Goal: Task Accomplishment & Management: Manage account settings

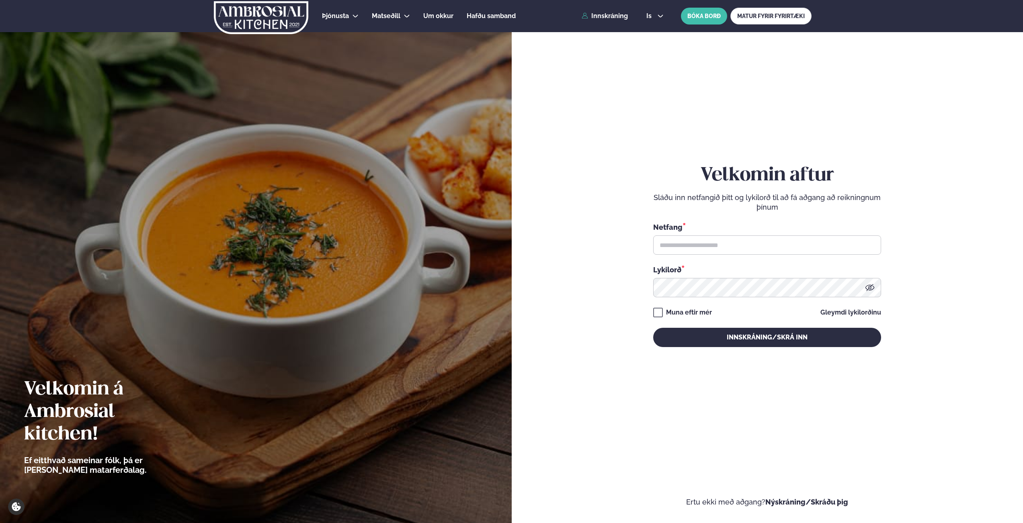
type input "**********"
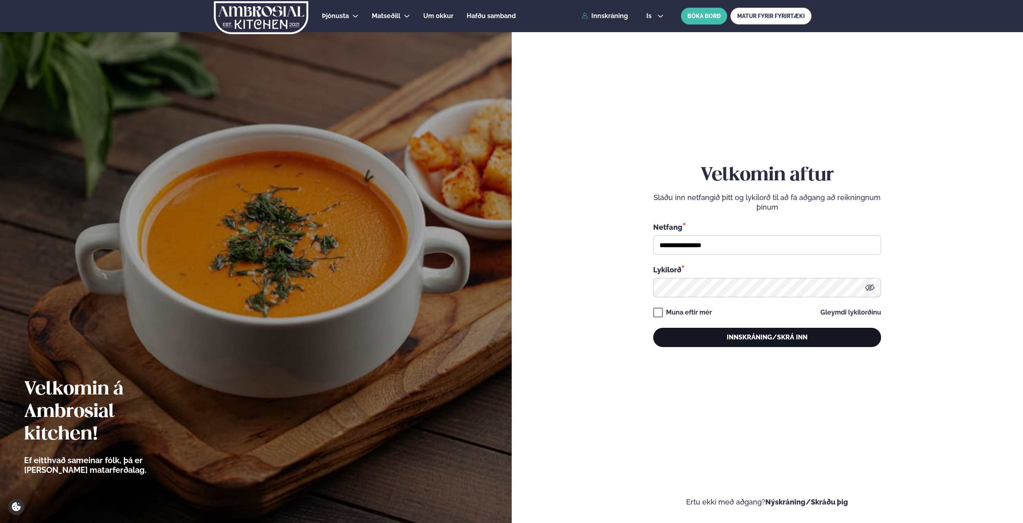
click at [715, 336] on button "Innskráning/Skrá inn" at bounding box center [767, 337] width 228 height 19
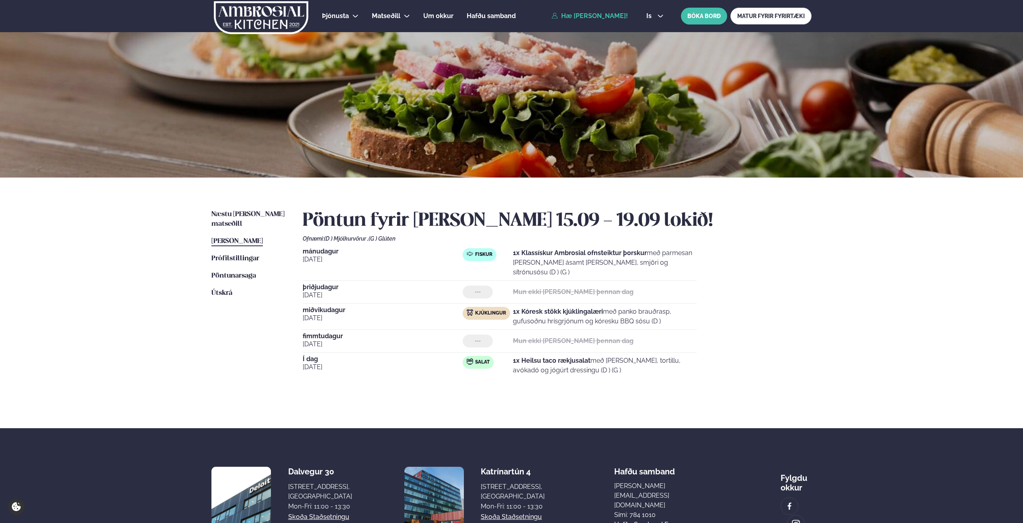
drag, startPoint x: 538, startPoint y: 352, endPoint x: 707, endPoint y: 357, distance: 168.5
click at [707, 357] on div "[DATE] Fiskur 1x Klassískur Ambrosial ofnsteiktur þorskur með parmesan [PERSON_…" at bounding box center [557, 313] width 509 height 130
drag, startPoint x: 699, startPoint y: 362, endPoint x: 464, endPoint y: 342, distance: 235.6
click at [475, 344] on div "[DATE] Fiskur 1x Klassískur Ambrosial ofnsteiktur þorskur með parmesan [PERSON_…" at bounding box center [557, 313] width 509 height 130
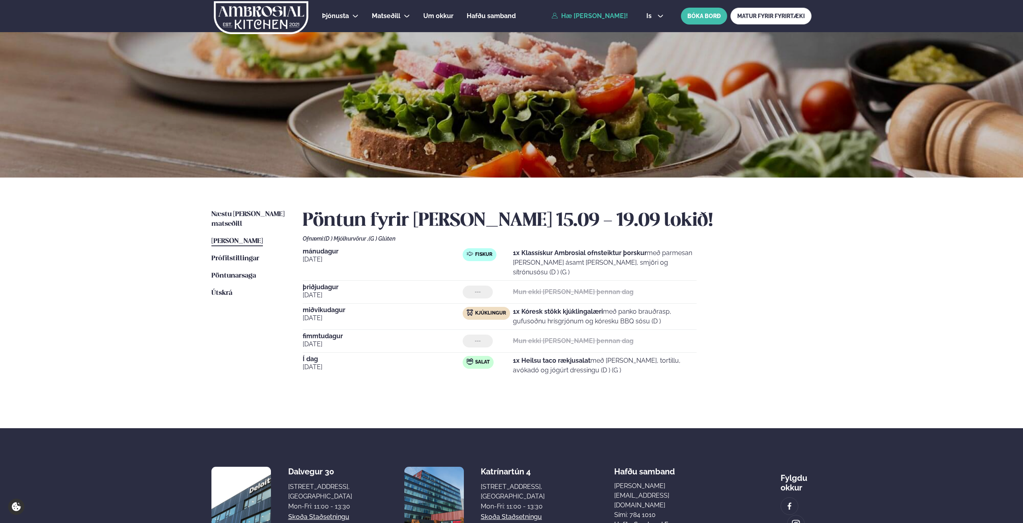
drag, startPoint x: 201, startPoint y: 342, endPoint x: 199, endPoint y: 335, distance: 7.5
click at [199, 341] on div "Næstu [PERSON_NAME] matseðill Næsta vika [PERSON_NAME] matseðill [PERSON_NAME] …" at bounding box center [511, 303] width 648 height 251
click at [254, 214] on span "Næstu [PERSON_NAME] matseðill" at bounding box center [247, 219] width 73 height 16
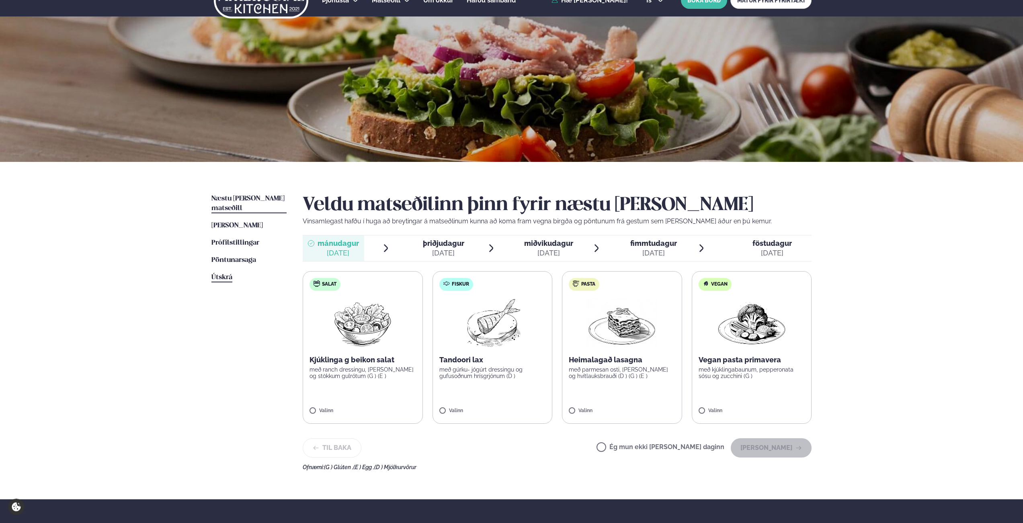
scroll to position [19, 0]
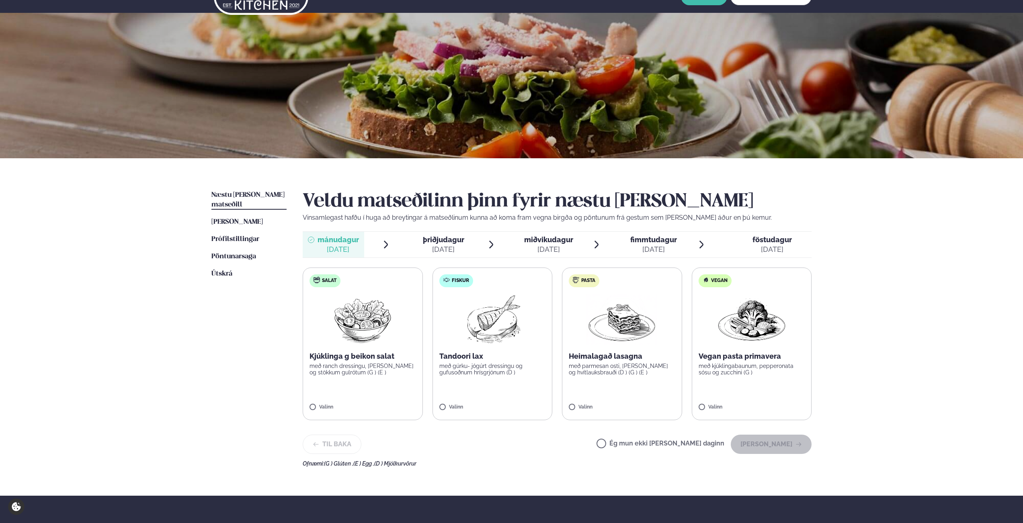
click at [492, 316] on img at bounding box center [492, 319] width 71 height 51
click at [784, 447] on button "[PERSON_NAME]" at bounding box center [771, 444] width 81 height 19
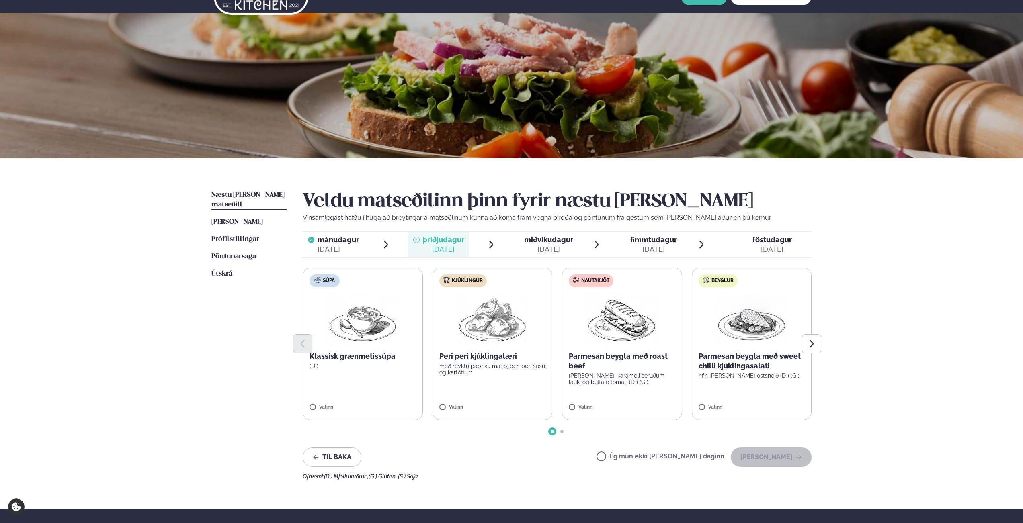
click at [664, 458] on label "Ég mun ekki [PERSON_NAME] daginn" at bounding box center [661, 457] width 128 height 8
click at [773, 465] on button "[PERSON_NAME]" at bounding box center [771, 457] width 81 height 19
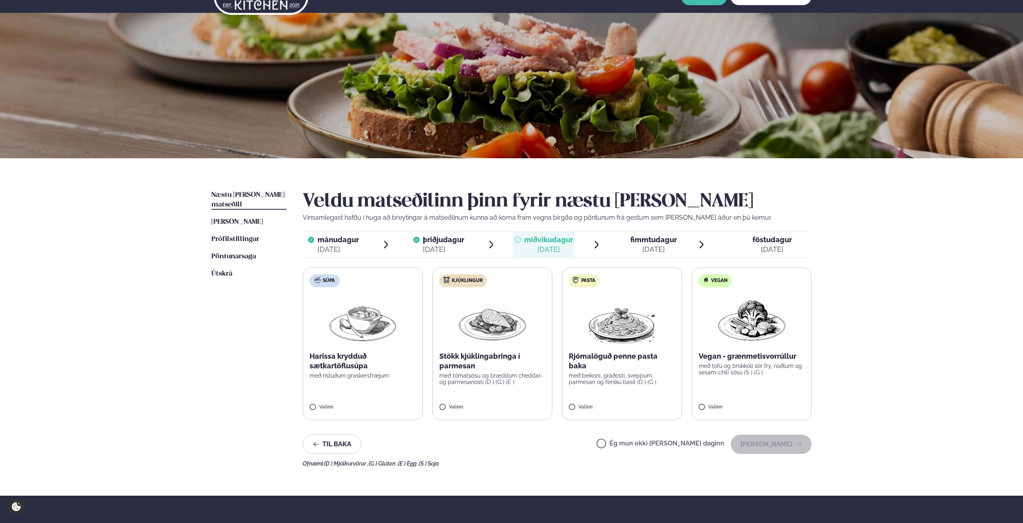
click at [522, 379] on p "með tómatsósu og bræddum cheddar- og parmesanosti (D ) (G ) (E )" at bounding box center [492, 379] width 107 height 13
click at [765, 447] on button "[PERSON_NAME]" at bounding box center [771, 444] width 81 height 19
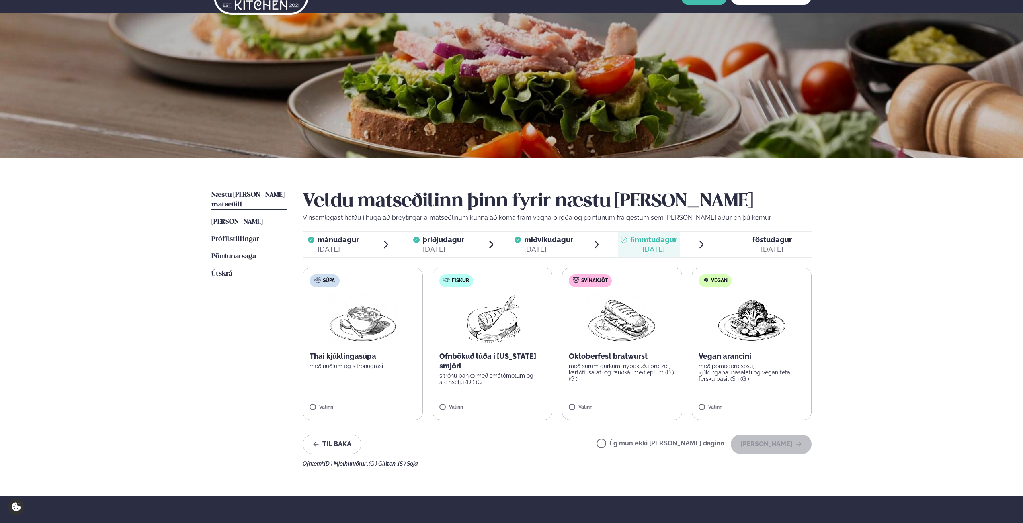
click at [709, 443] on label "Ég mun ekki [PERSON_NAME] daginn" at bounding box center [661, 445] width 128 height 8
click at [777, 447] on button "[PERSON_NAME]" at bounding box center [771, 444] width 81 height 19
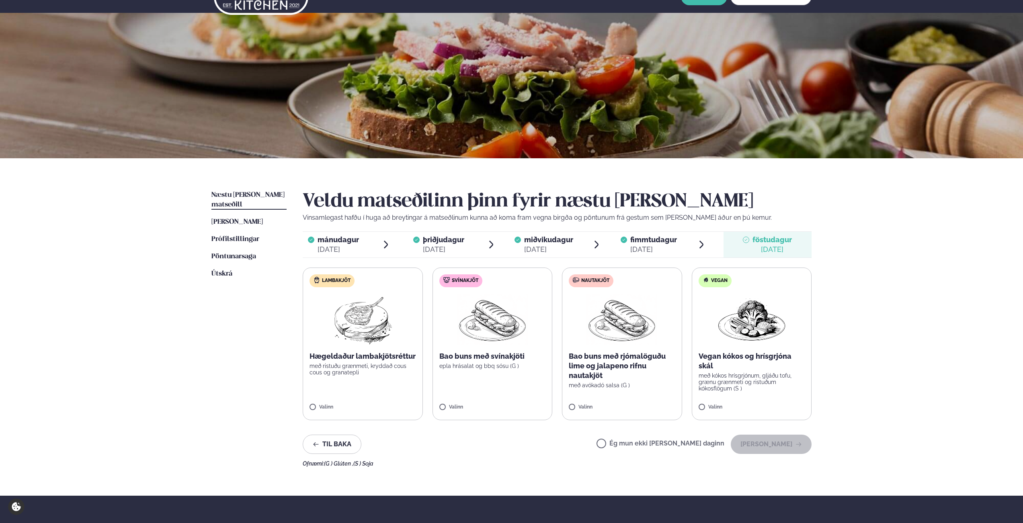
click at [614, 346] on label "Nautakjöt Bao buns með rjómalöguðu lime og jalapeno rifnu nautakjöt með avókadó…" at bounding box center [622, 344] width 120 height 153
click at [750, 443] on button "[PERSON_NAME]" at bounding box center [771, 444] width 81 height 19
